Goal: Information Seeking & Learning: Check status

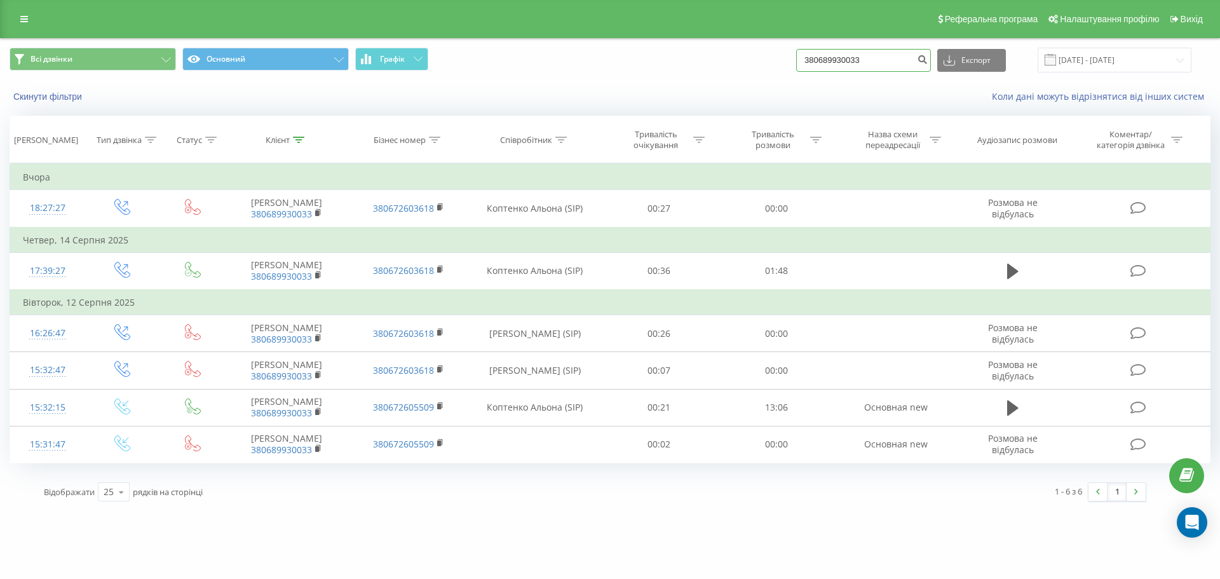
drag, startPoint x: 0, startPoint y: 0, endPoint x: 689, endPoint y: 57, distance: 691.4
click at [689, 57] on div "Всі дзвінки Основний Графік 380689930033 Експорт .csv .xls .xlsx 20.05.2025 - 2…" at bounding box center [610, 60] width 1201 height 25
paste input "95 275 0191"
type input "380 95 275 0191"
click at [928, 60] on icon "submit" at bounding box center [922, 58] width 11 height 8
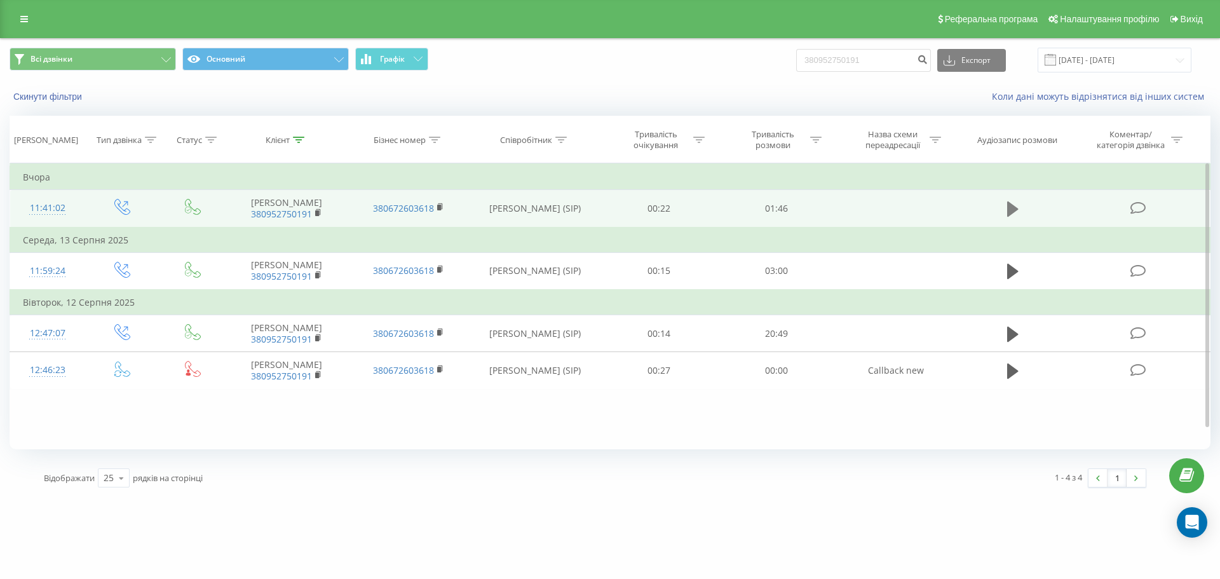
click at [1018, 217] on icon at bounding box center [1012, 209] width 11 height 18
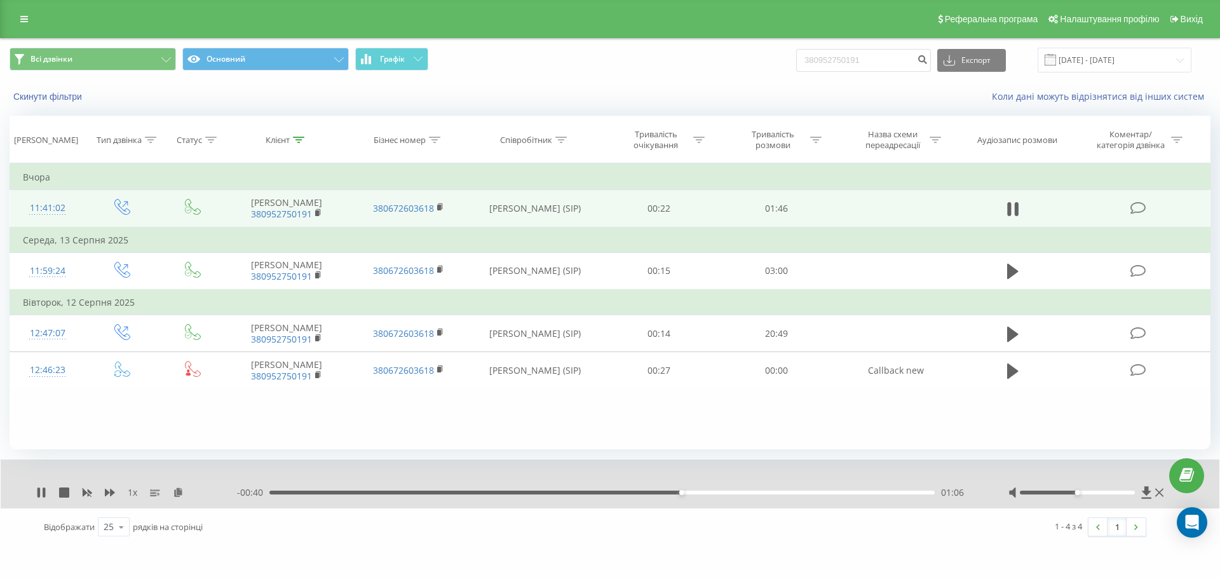
click at [417, 495] on div "01:06" at bounding box center [602, 493] width 665 height 4
drag, startPoint x: 886, startPoint y: 57, endPoint x: 788, endPoint y: 51, distance: 98.7
click at [788, 51] on div "Всі дзвінки Основний Графік 380952750191 Експорт .csv .xls .xlsx 20.05.2025 - 2…" at bounding box center [610, 60] width 1201 height 25
paste input "96 477 3792"
type input "380 96 477 3792"
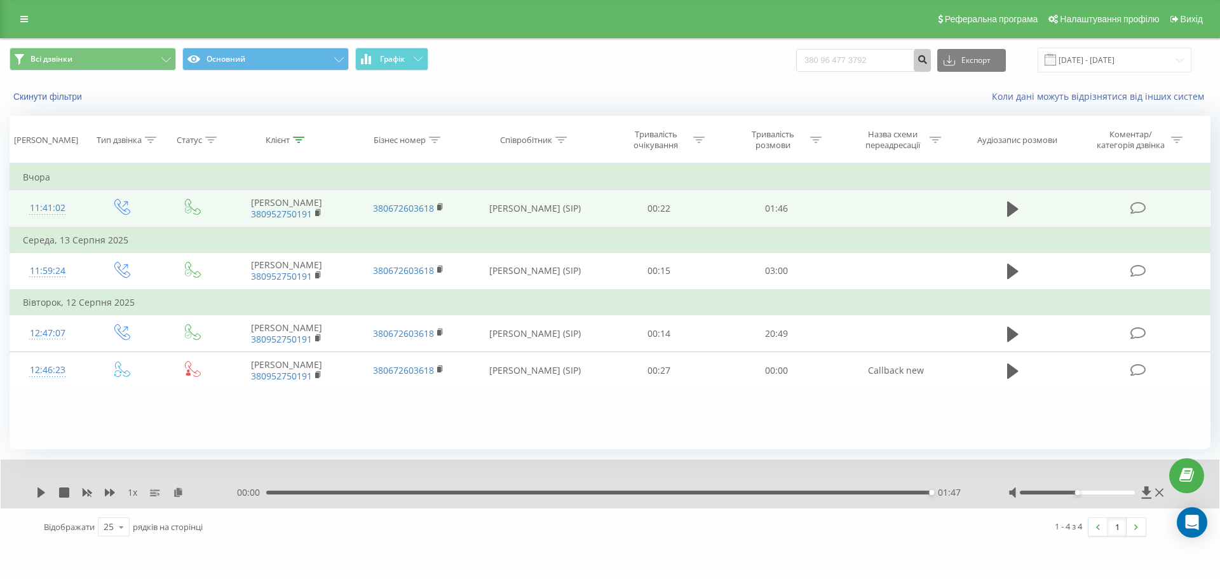
click at [928, 58] on icon "submit" at bounding box center [922, 58] width 11 height 8
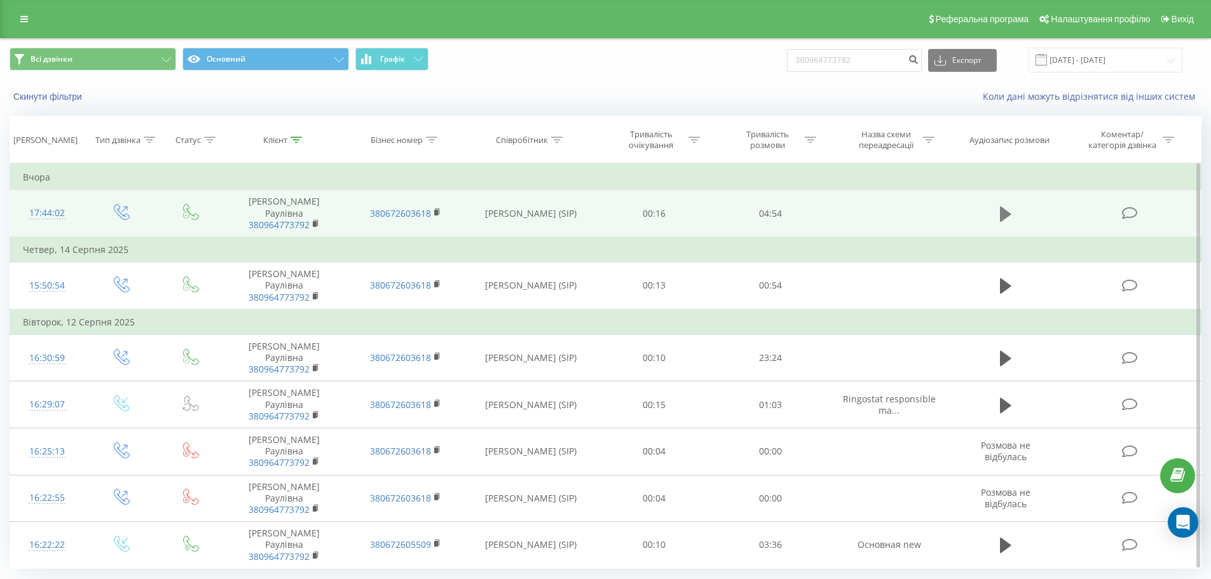
click at [1007, 213] on icon at bounding box center [1005, 213] width 11 height 15
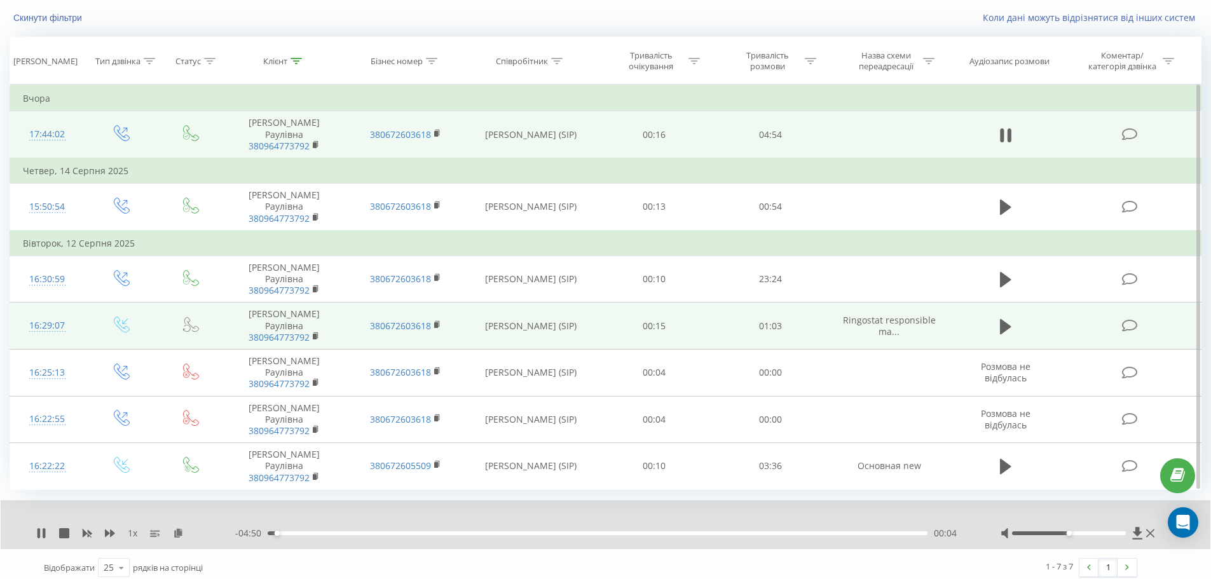
scroll to position [86, 0]
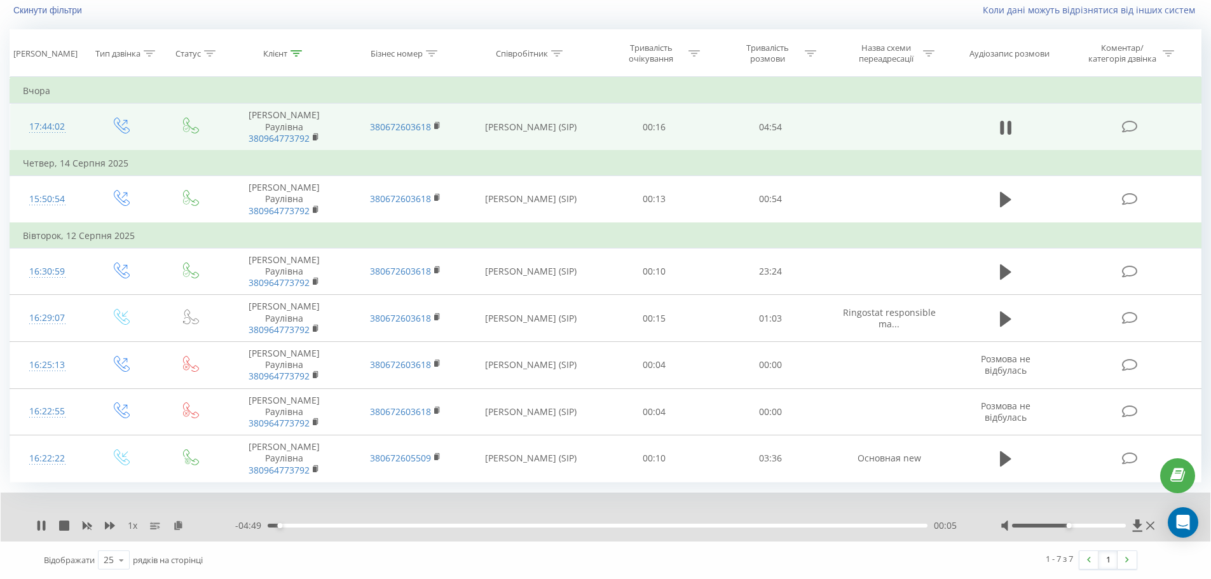
click at [128, 529] on span "1 x" at bounding box center [133, 525] width 10 height 13
click at [105, 527] on icon at bounding box center [110, 526] width 10 height 8
drag, startPoint x: 1068, startPoint y: 528, endPoint x: 1103, endPoint y: 529, distance: 35.0
click at [1108, 529] on div at bounding box center [1078, 525] width 157 height 13
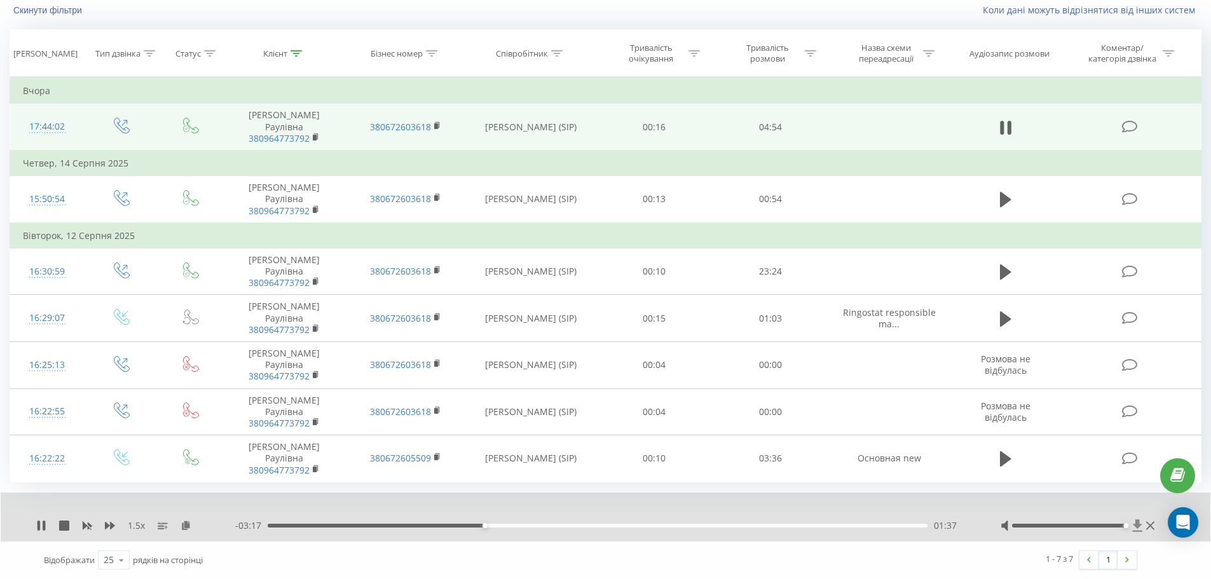
drag, startPoint x: 1068, startPoint y: 526, endPoint x: 1135, endPoint y: 526, distance: 66.1
click at [1135, 526] on div at bounding box center [1078, 525] width 157 height 13
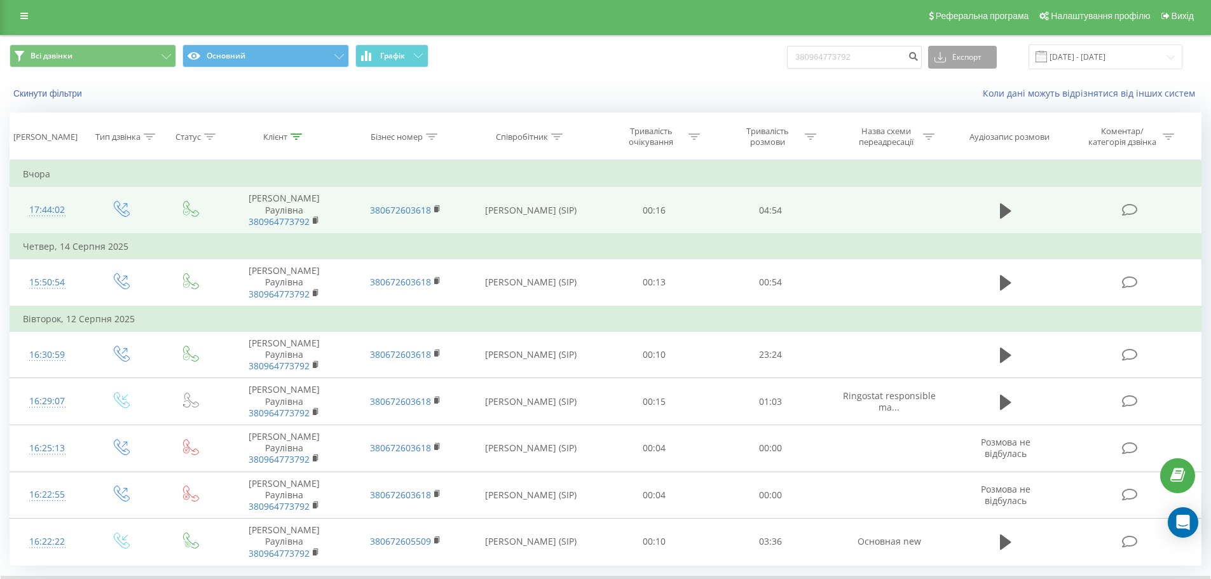
scroll to position [0, 0]
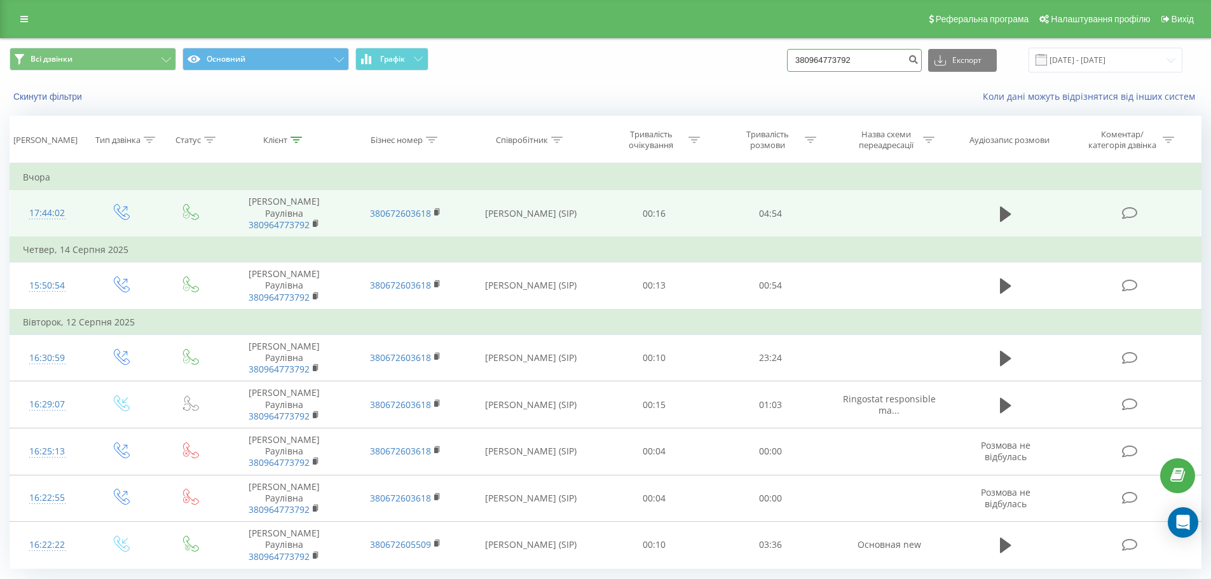
drag, startPoint x: 874, startPoint y: 57, endPoint x: 777, endPoint y: 60, distance: 97.3
click at [777, 60] on div "Всі дзвінки Основний Графік 380964773792 Експорт .csv .xls .xlsx 20.05.2025 - 2…" at bounding box center [606, 60] width 1192 height 25
paste input "93 122 0977"
type input "380 93 122 0977"
click at [922, 61] on button "submit" at bounding box center [912, 60] width 17 height 23
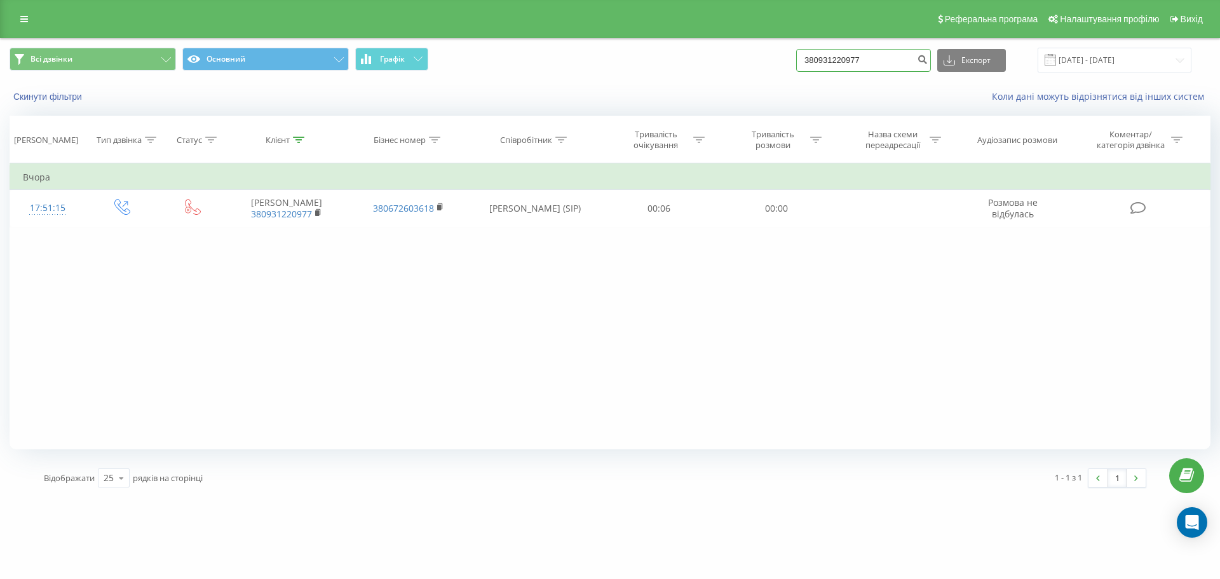
drag, startPoint x: 884, startPoint y: 55, endPoint x: 804, endPoint y: 47, distance: 80.5
click at [804, 47] on div "Всі дзвінки Основний Графік 380931220977 Експорт .csv .xls .xlsx [DATE] - [DATE]" at bounding box center [610, 60] width 1219 height 43
paste input "66 780 7665"
type input "380 66 780 7665"
click at [928, 59] on icon "submit" at bounding box center [922, 58] width 11 height 8
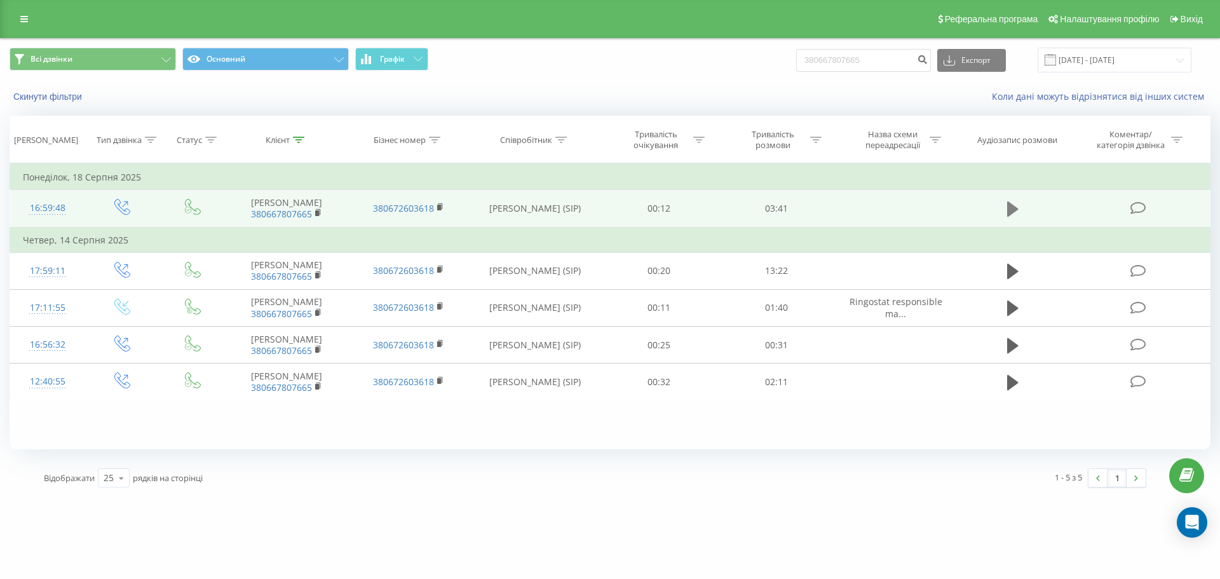
click at [1016, 215] on icon at bounding box center [1012, 208] width 11 height 15
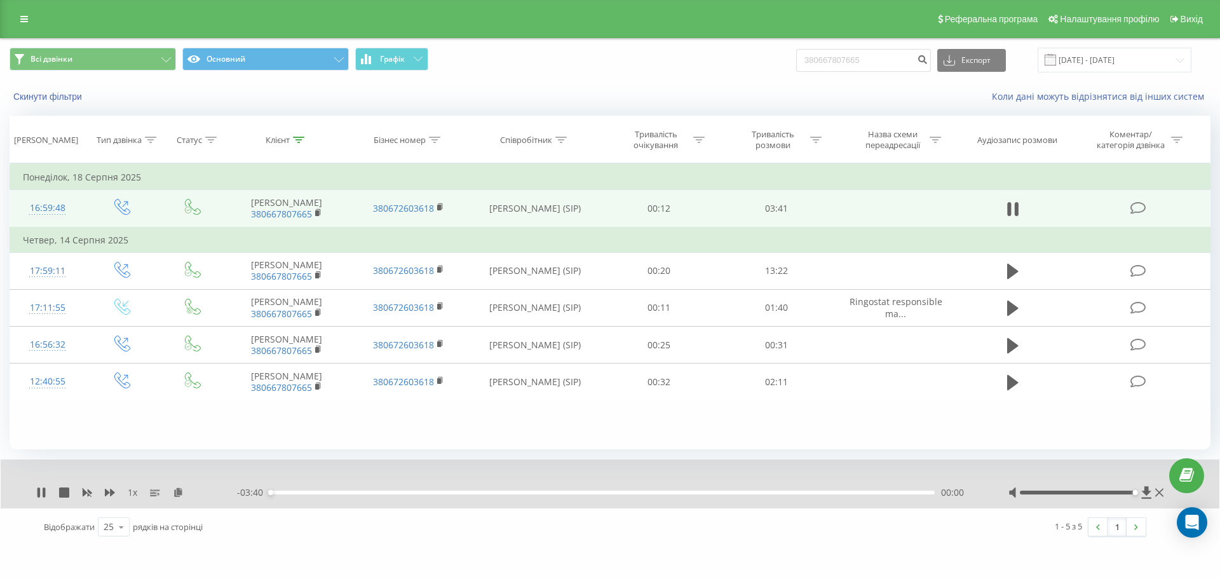
drag, startPoint x: 1079, startPoint y: 493, endPoint x: 1141, endPoint y: 493, distance: 62.3
click at [1141, 493] on div at bounding box center [1088, 492] width 158 height 13
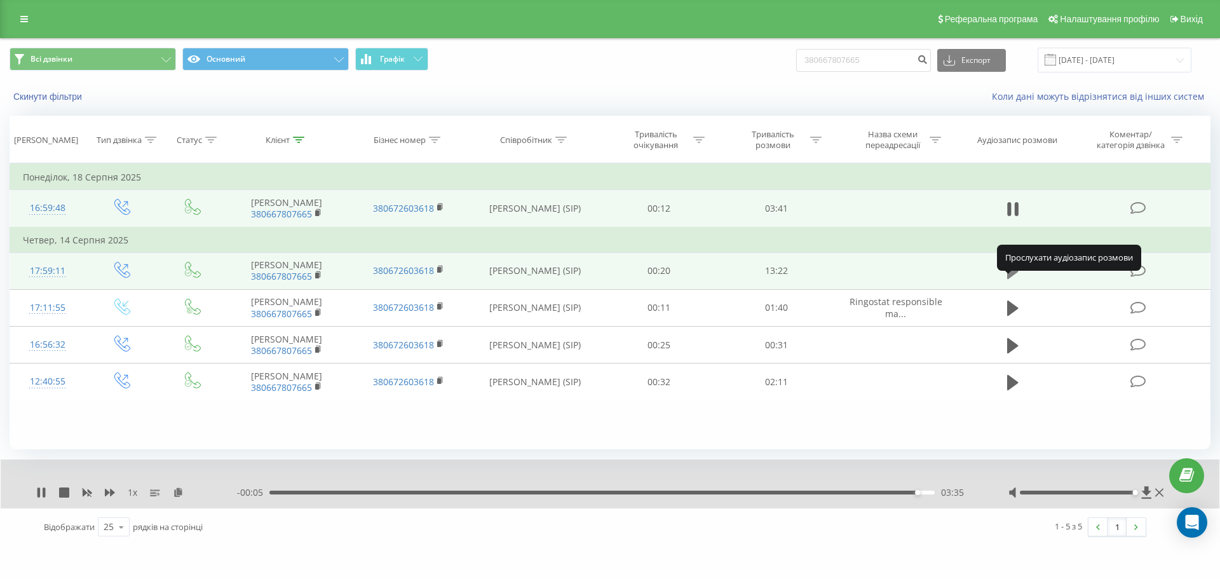
click at [1013, 279] on icon at bounding box center [1012, 271] width 11 height 15
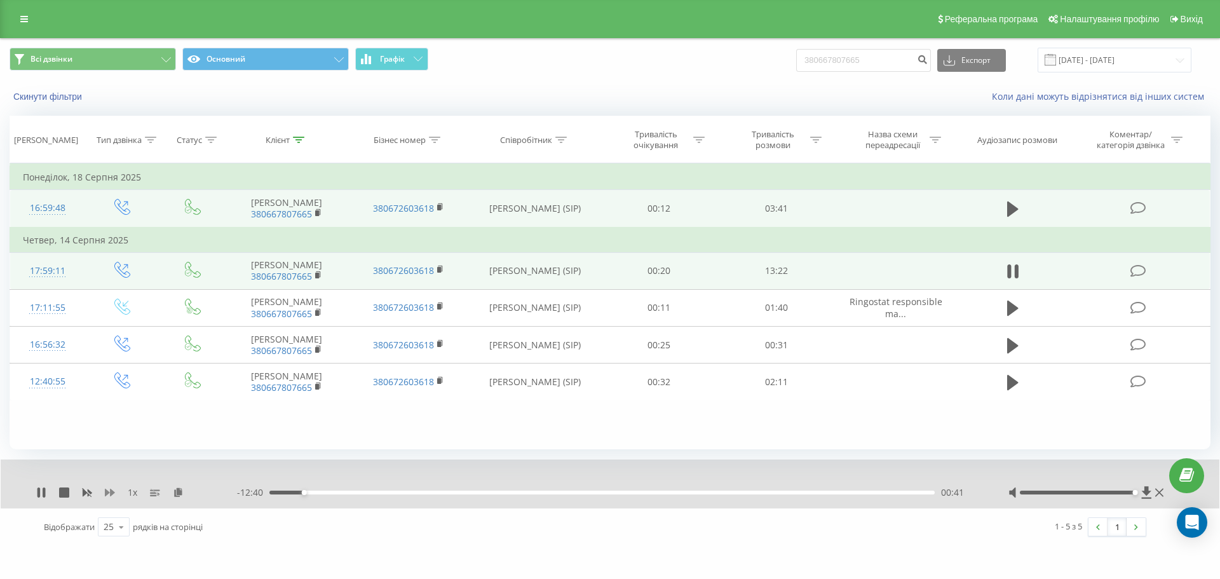
click at [108, 492] on icon at bounding box center [110, 493] width 10 height 10
click at [108, 492] on icon at bounding box center [110, 493] width 10 height 8
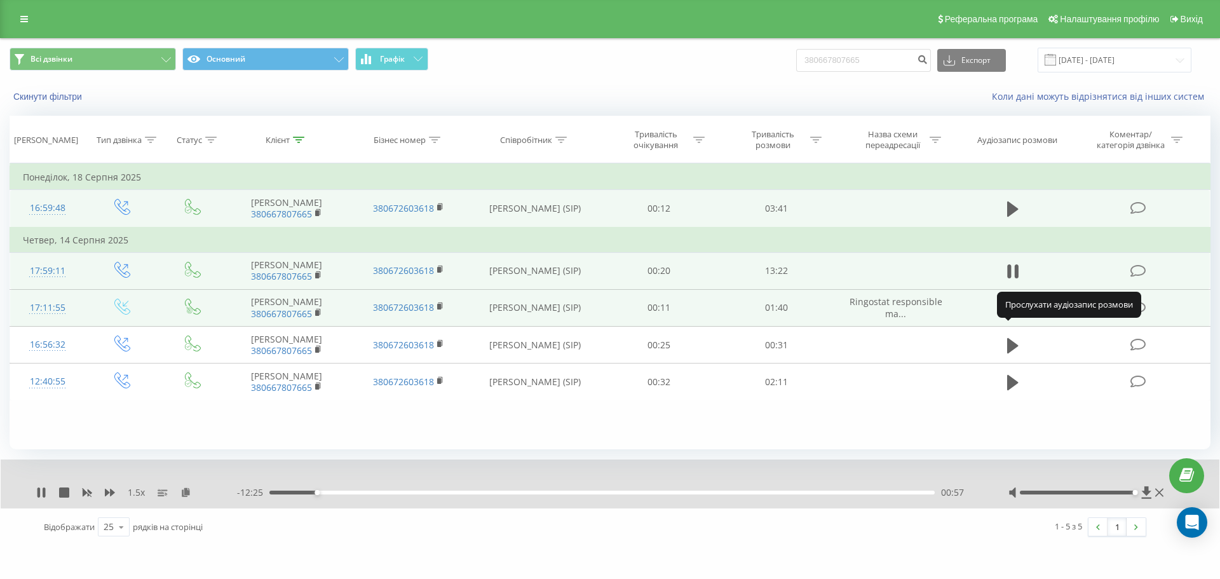
click at [1013, 316] on icon at bounding box center [1012, 308] width 11 height 15
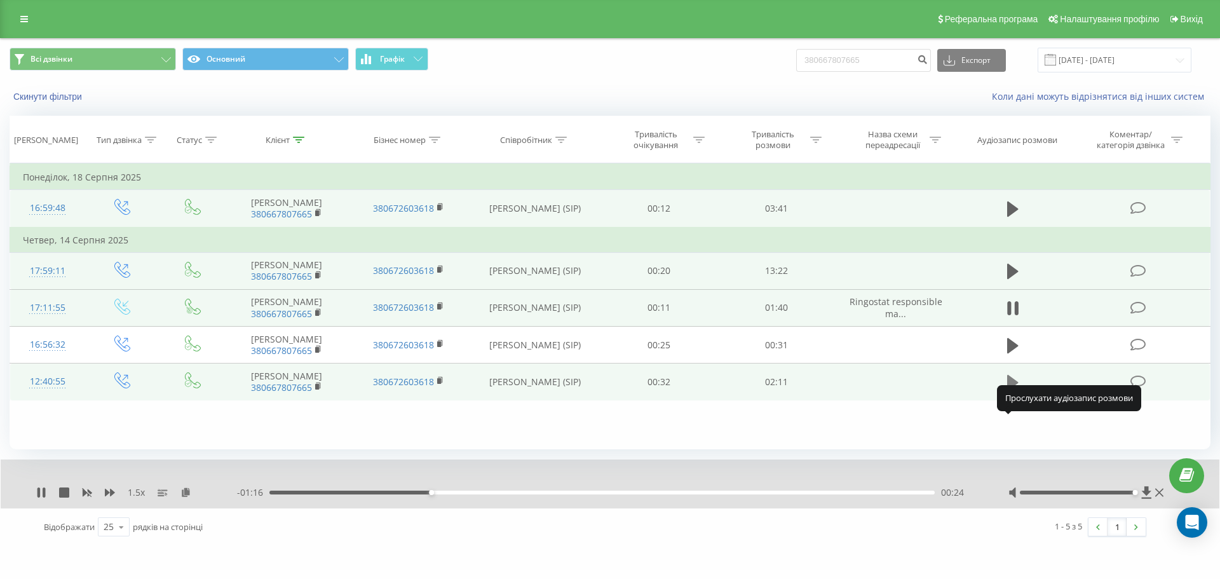
click at [1010, 390] on icon at bounding box center [1012, 382] width 11 height 15
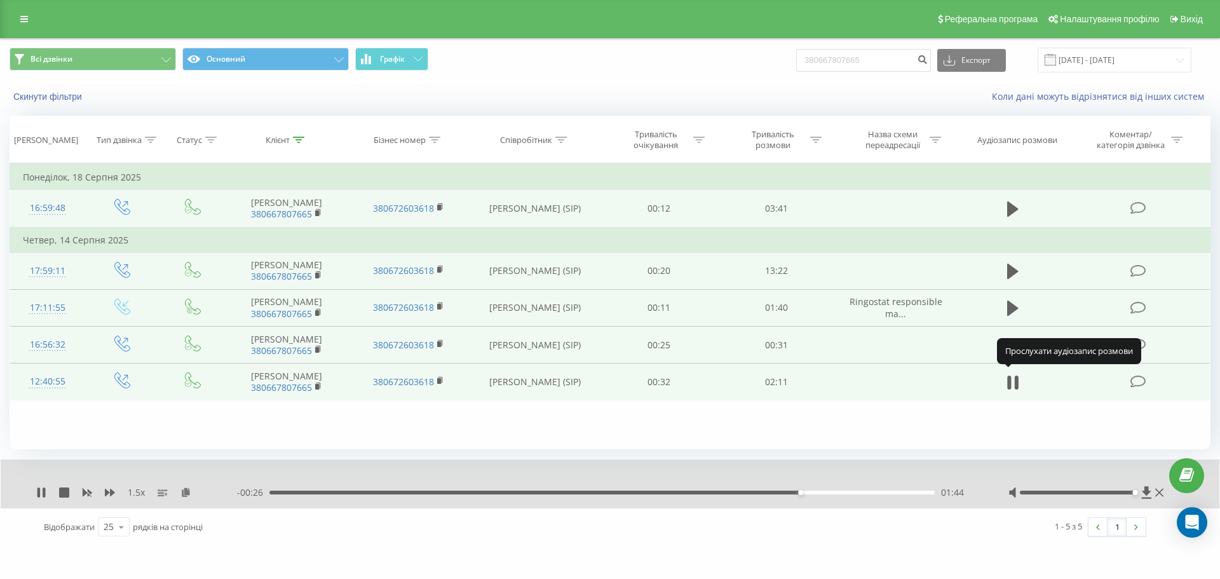
click at [1010, 353] on icon at bounding box center [1012, 345] width 11 height 15
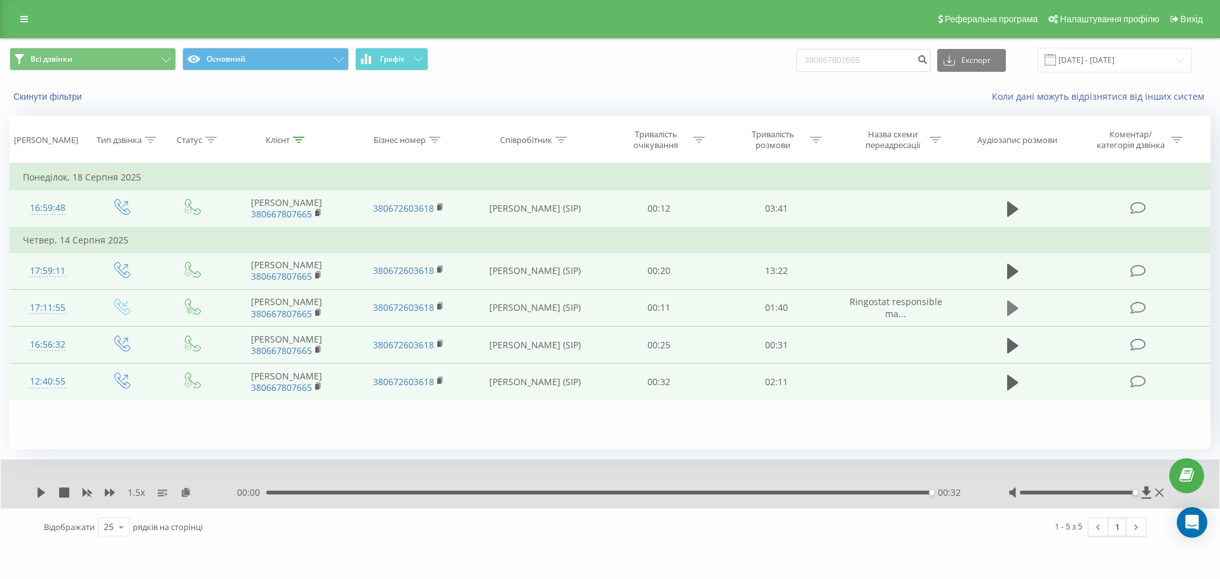
click at [1016, 316] on icon at bounding box center [1012, 308] width 11 height 15
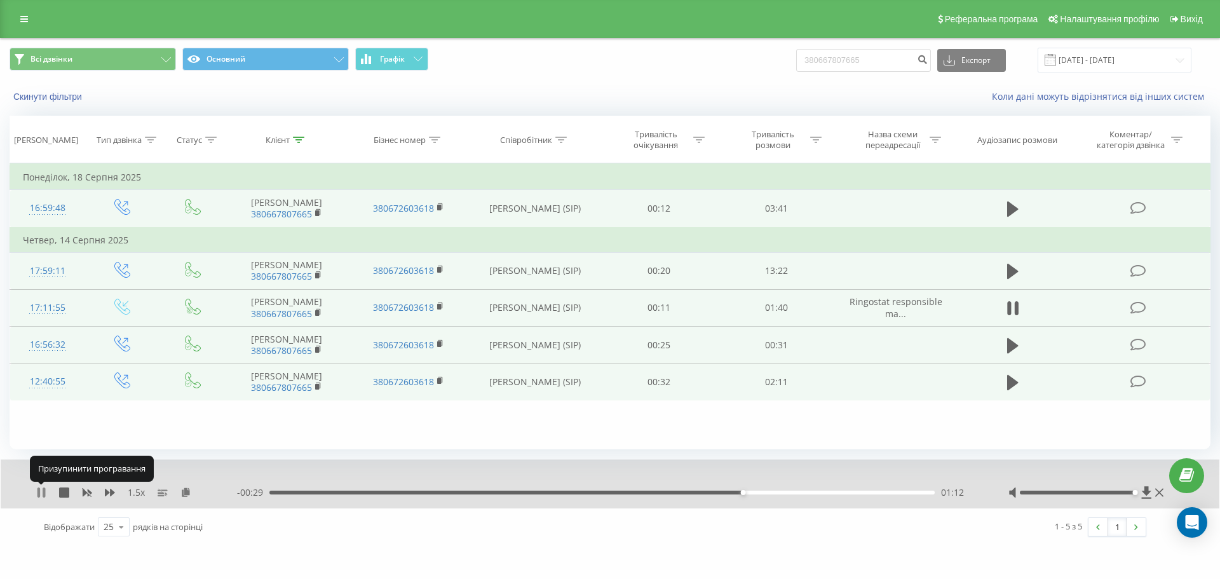
click at [43, 489] on icon at bounding box center [44, 493] width 3 height 10
